Goal: Navigation & Orientation: Find specific page/section

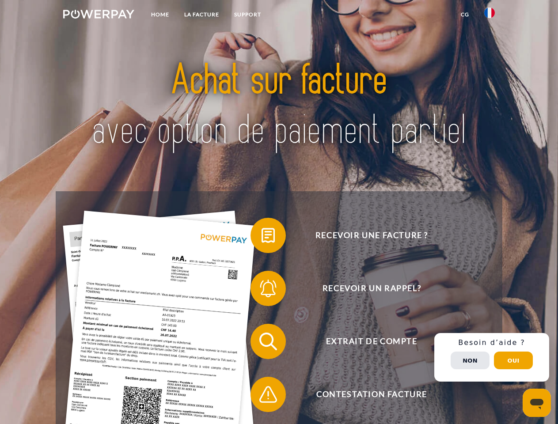
click at [99, 15] on img at bounding box center [98, 14] width 71 height 9
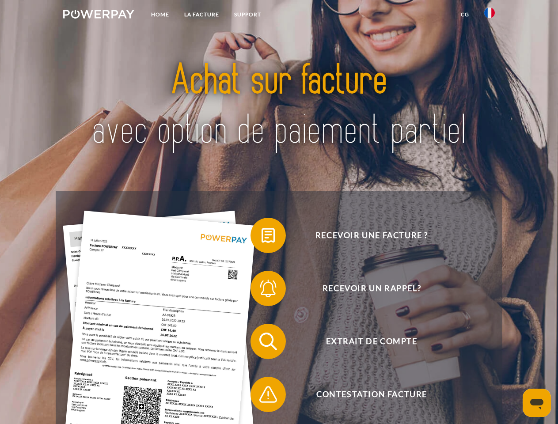
click at [489, 15] on img at bounding box center [489, 13] width 11 height 11
click at [465, 15] on link "CG" at bounding box center [464, 15] width 23 height 16
click at [262, 237] on span at bounding box center [255, 235] width 44 height 44
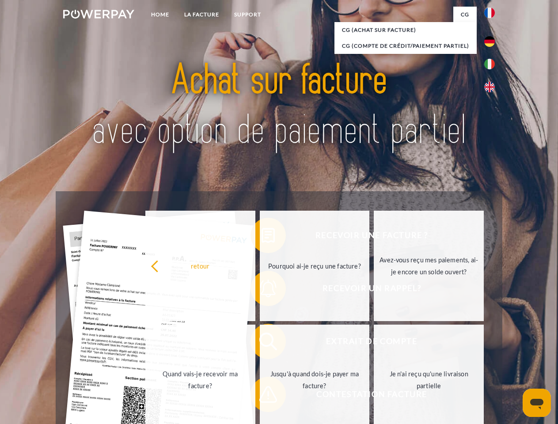
click at [262, 290] on link "Pourquoi ai-je reçu une facture?" at bounding box center [315, 266] width 110 height 110
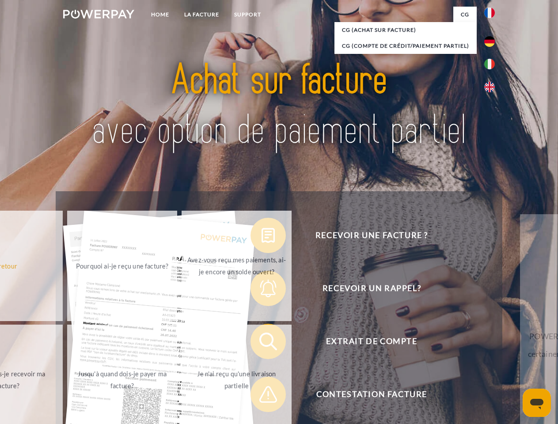
click at [262, 343] on span at bounding box center [255, 341] width 44 height 44
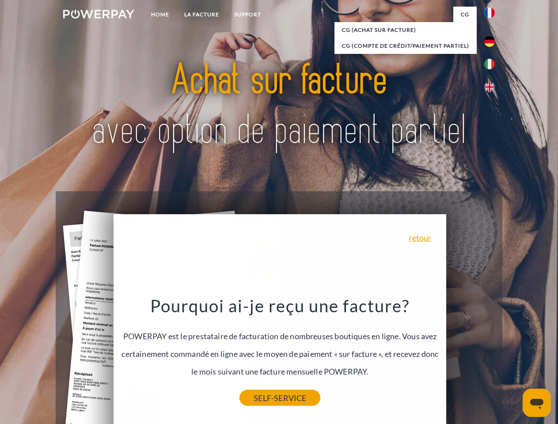
click at [262, 396] on link "SELF-SERVICE" at bounding box center [279, 398] width 81 height 16
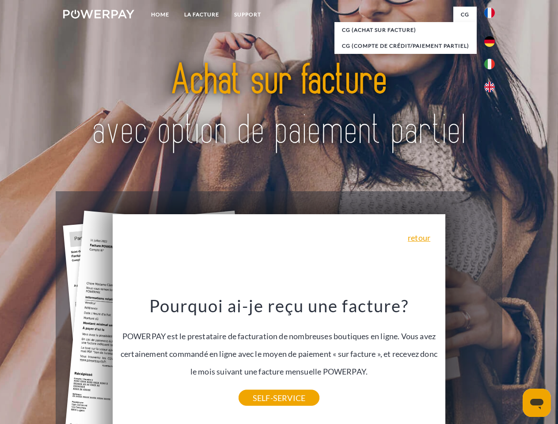
click at [492, 357] on div "Recevoir une facture ? Recevoir un rappel? Extrait de compte retour" at bounding box center [279, 367] width 446 height 353
click at [470, 359] on span "Extrait de compte" at bounding box center [371, 341] width 216 height 35
click at [513, 360] on header "Home LA FACTURE Support" at bounding box center [279, 305] width 558 height 610
